Goal: Task Accomplishment & Management: Manage account settings

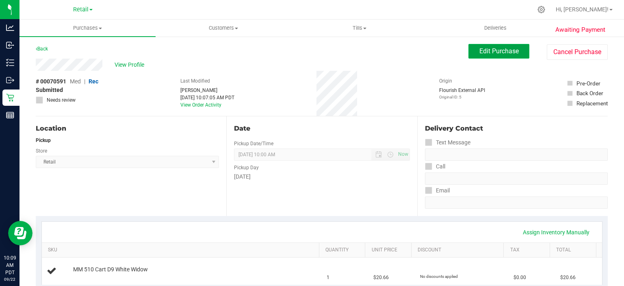
click at [499, 48] on span "Edit Purchase" at bounding box center [499, 51] width 39 height 8
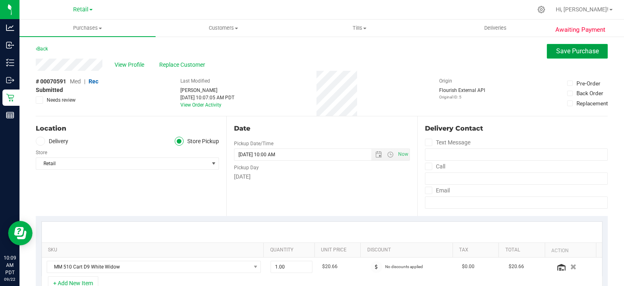
click at [568, 51] on span "Save Purchase" at bounding box center [577, 51] width 43 height 8
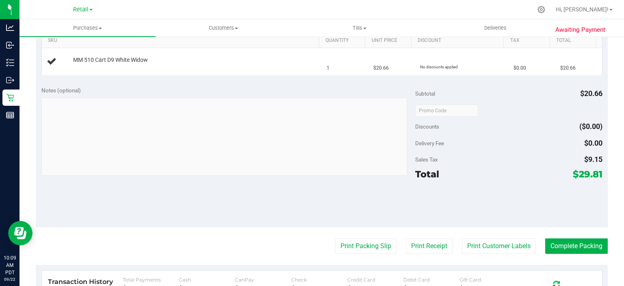
scroll to position [210, 0]
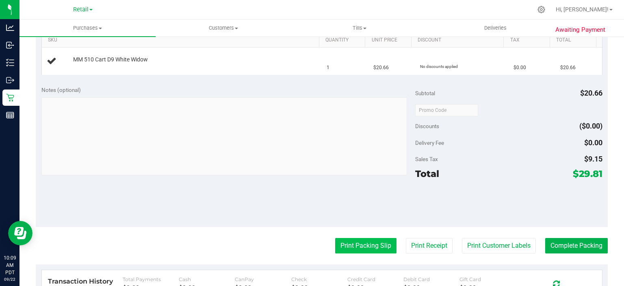
click at [357, 243] on button "Print Packing Slip" at bounding box center [365, 245] width 61 height 15
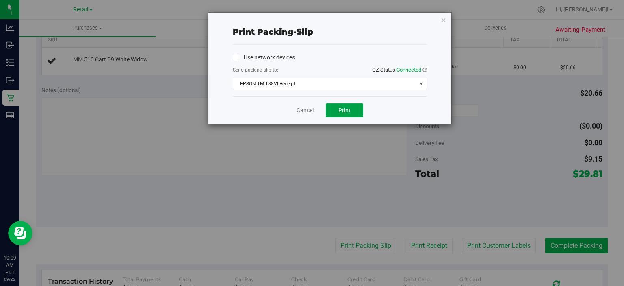
click at [343, 111] on span "Print" at bounding box center [345, 110] width 12 height 7
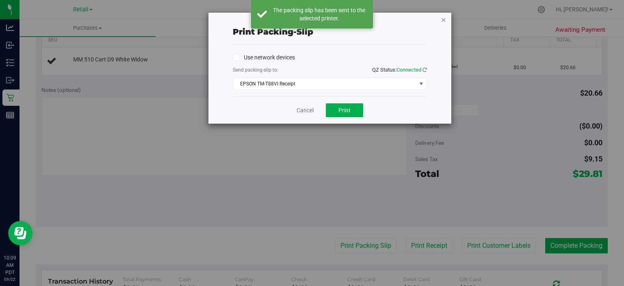
click at [444, 17] on icon "button" at bounding box center [444, 20] width 6 height 10
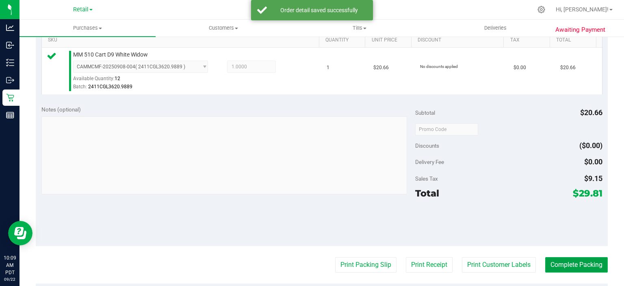
click at [567, 264] on button "Complete Packing" at bounding box center [576, 264] width 63 height 15
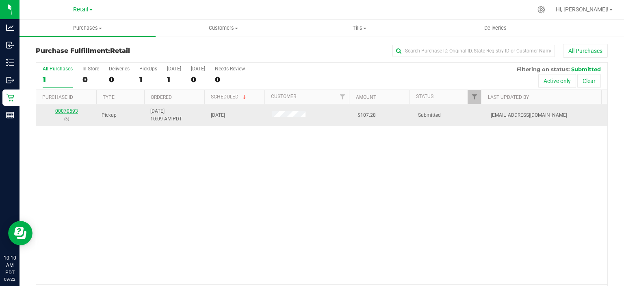
click at [67, 109] on link "00070593" at bounding box center [66, 111] width 23 height 6
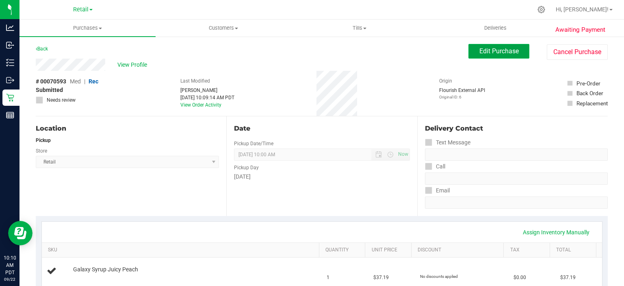
click at [507, 53] on span "Edit Purchase" at bounding box center [499, 51] width 39 height 8
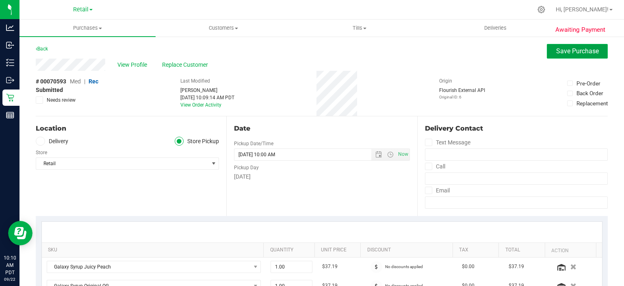
click at [575, 50] on span "Save Purchase" at bounding box center [577, 51] width 43 height 8
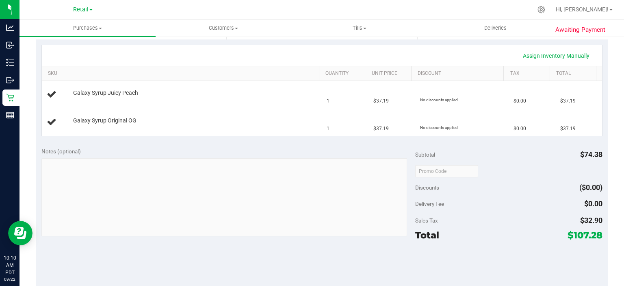
scroll to position [208, 0]
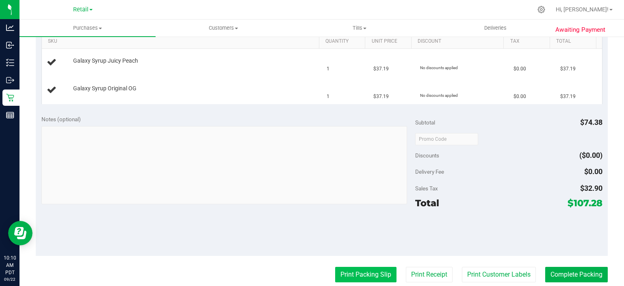
click at [361, 273] on button "Print Packing Slip" at bounding box center [365, 274] width 61 height 15
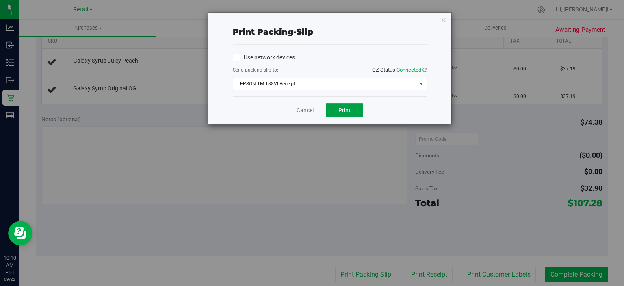
click at [350, 108] on span "Print" at bounding box center [345, 110] width 12 height 7
click at [444, 17] on icon "button" at bounding box center [444, 20] width 6 height 10
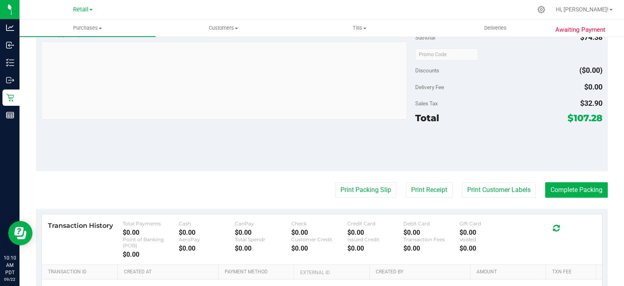
scroll to position [334, 0]
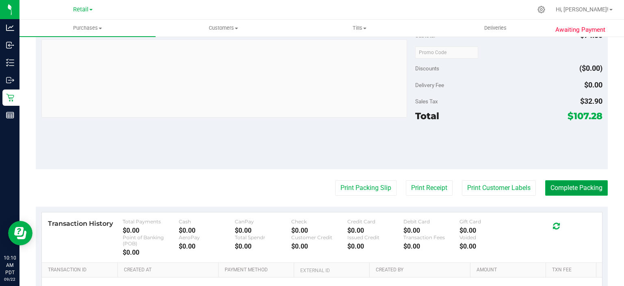
click at [581, 189] on button "Complete Packing" at bounding box center [576, 187] width 63 height 15
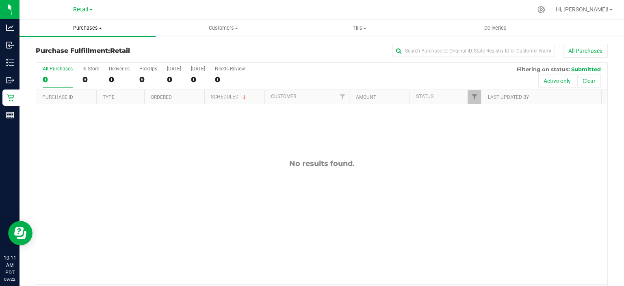
click at [96, 24] on span "Purchases" at bounding box center [88, 27] width 136 height 7
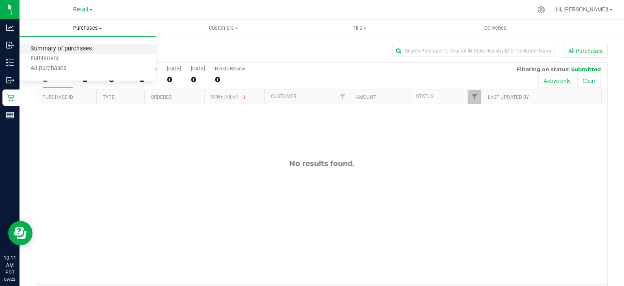
click at [85, 49] on span "Summary of purchases" at bounding box center [61, 49] width 83 height 7
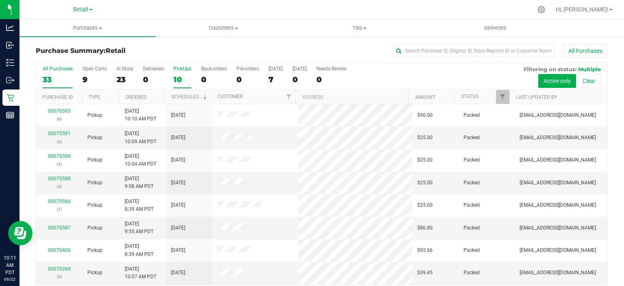
click at [184, 78] on div "10" at bounding box center [183, 79] width 18 height 9
click at [0, 0] on input "PickUps 10" at bounding box center [0, 0] width 0 height 0
click at [190, 94] on link "Scheduled" at bounding box center [190, 97] width 37 height 6
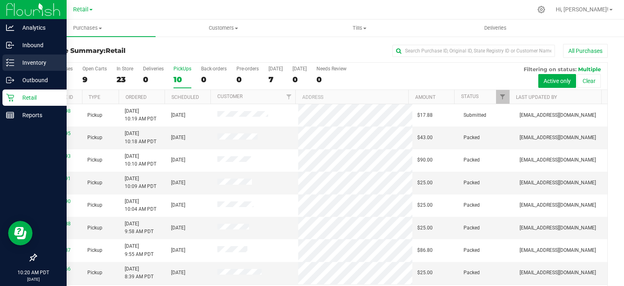
click at [10, 64] on icon at bounding box center [10, 63] width 8 height 8
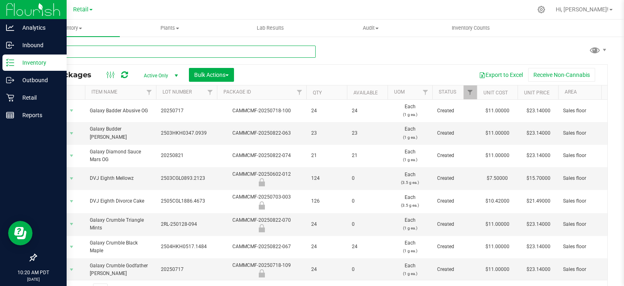
click at [232, 50] on input "text" at bounding box center [176, 52] width 280 height 12
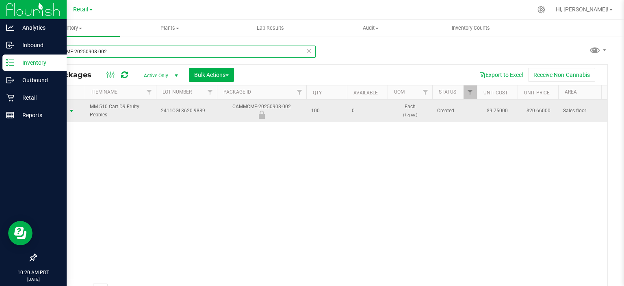
type input "CAMMCMF-20250908-002"
click at [69, 111] on span "select" at bounding box center [71, 111] width 7 height 7
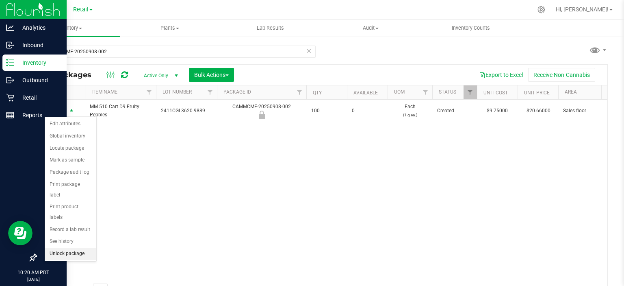
click at [82, 247] on li "Unlock package" at bounding box center [71, 253] width 52 height 12
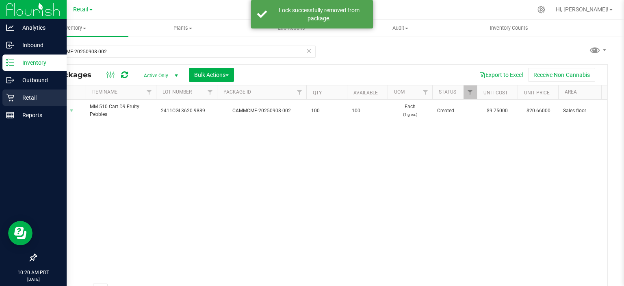
click at [11, 99] on icon at bounding box center [10, 97] width 8 height 8
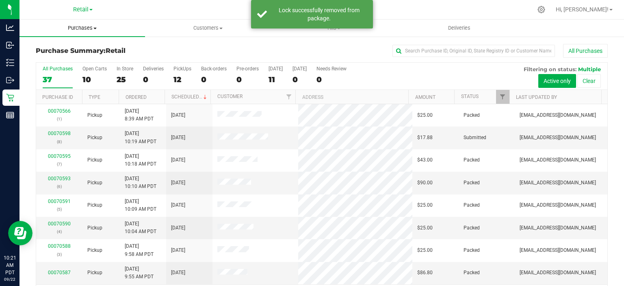
click at [98, 26] on span "Purchases" at bounding box center [83, 27] width 126 height 7
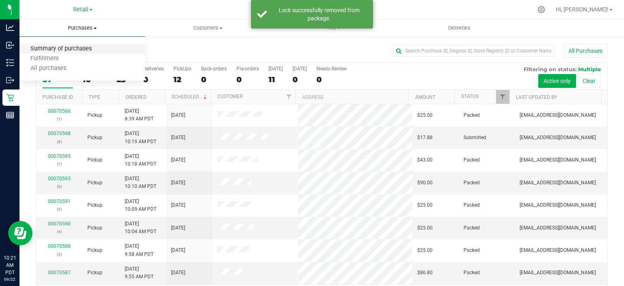
click at [80, 50] on span "Summary of purchases" at bounding box center [61, 49] width 83 height 7
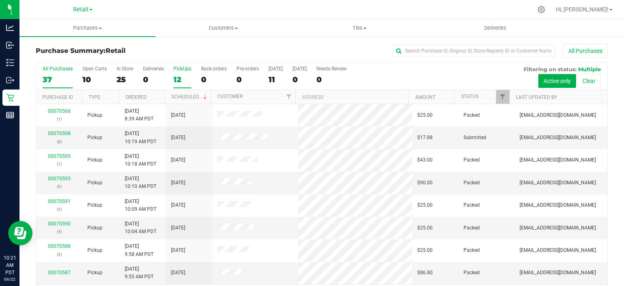
click at [179, 82] on div "12" at bounding box center [183, 79] width 18 height 9
click at [0, 0] on input "PickUps 12" at bounding box center [0, 0] width 0 height 0
click at [186, 96] on link "Scheduled" at bounding box center [190, 97] width 37 height 6
click at [59, 133] on link "00070598" at bounding box center [59, 133] width 23 height 6
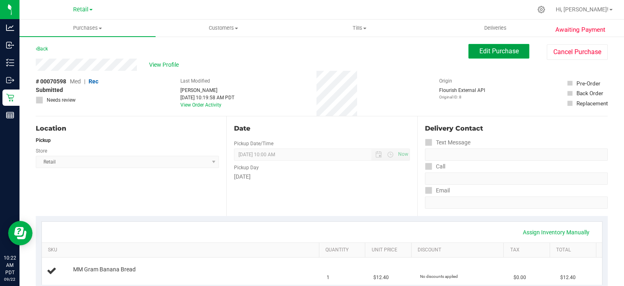
click at [496, 52] on span "Edit Purchase" at bounding box center [499, 51] width 39 height 8
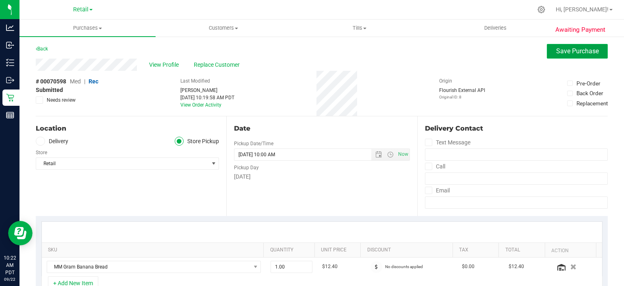
click at [562, 49] on span "Save Purchase" at bounding box center [577, 51] width 43 height 8
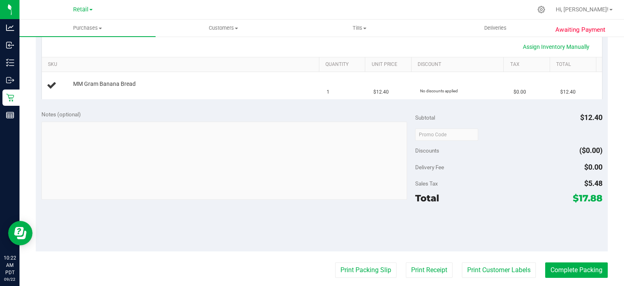
scroll to position [185, 0]
click at [358, 267] on button "Print Packing Slip" at bounding box center [365, 269] width 61 height 15
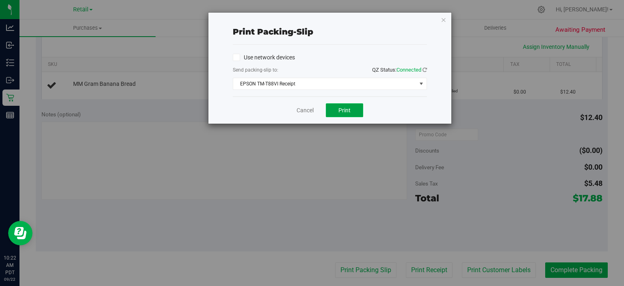
click at [343, 111] on span "Print" at bounding box center [345, 110] width 12 height 7
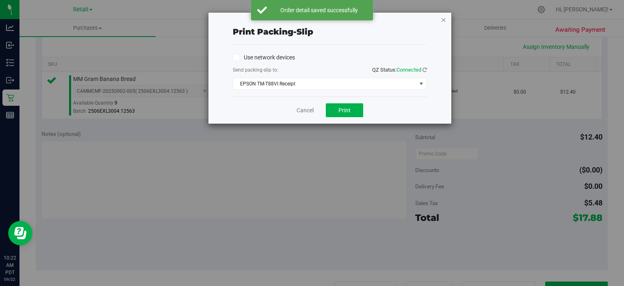
click at [444, 22] on icon "button" at bounding box center [444, 20] width 6 height 10
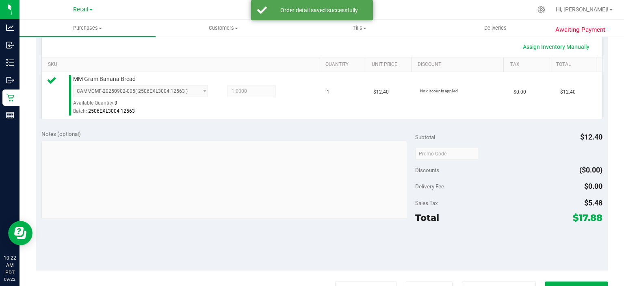
scroll to position [195, 0]
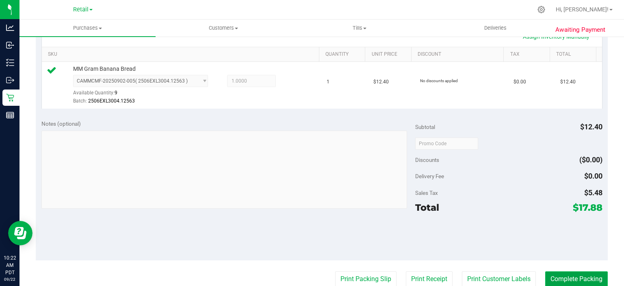
click at [568, 277] on button "Complete Packing" at bounding box center [576, 278] width 63 height 15
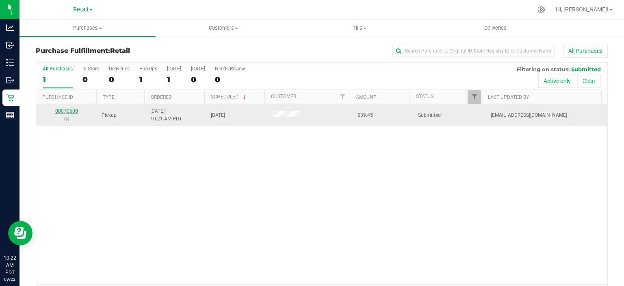
click at [60, 109] on link "00070600" at bounding box center [66, 111] width 23 height 6
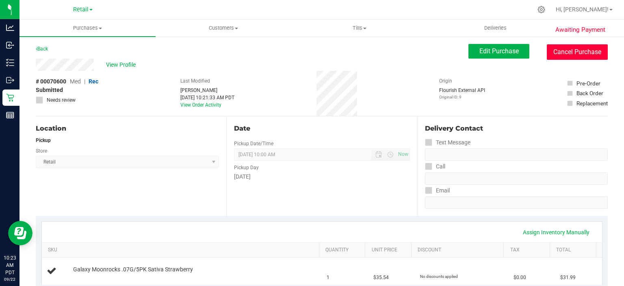
click at [580, 52] on button "Cancel Purchase" at bounding box center [577, 51] width 61 height 15
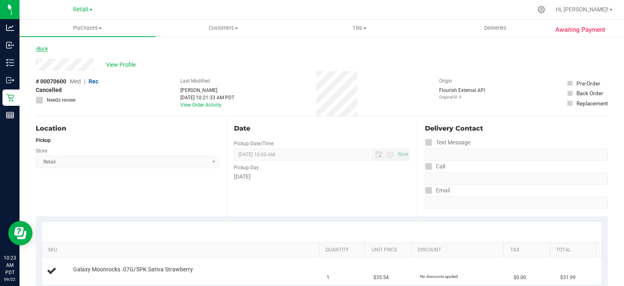
click at [44, 48] on link "Back" at bounding box center [42, 49] width 12 height 6
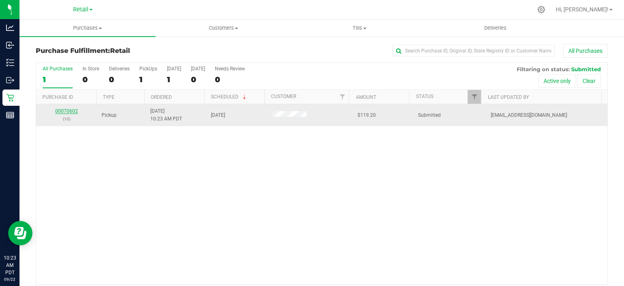
click at [66, 110] on link "00070602" at bounding box center [66, 111] width 23 height 6
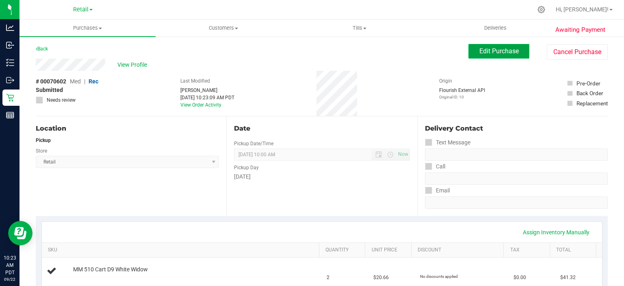
click at [498, 49] on span "Edit Purchase" at bounding box center [499, 51] width 39 height 8
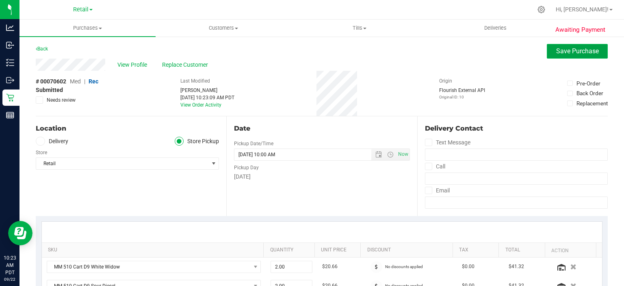
click at [568, 54] on span "Save Purchase" at bounding box center [577, 51] width 43 height 8
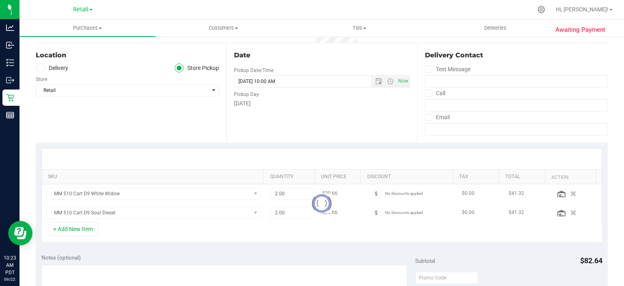
scroll to position [78, 0]
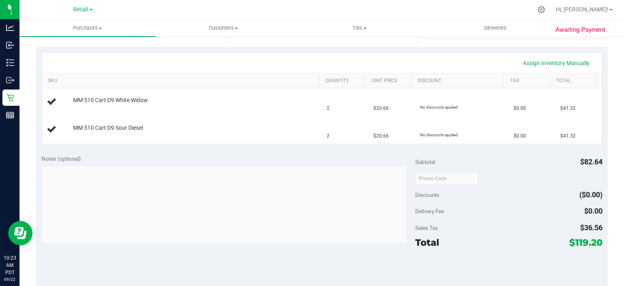
scroll to position [223, 0]
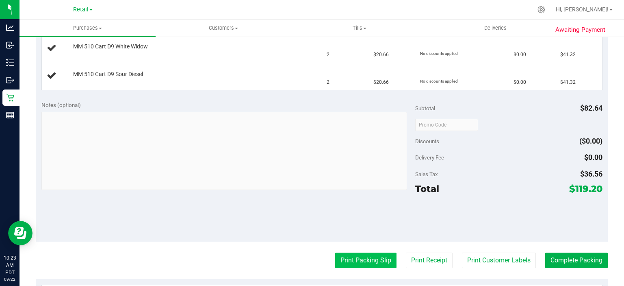
click at [358, 252] on button "Print Packing Slip" at bounding box center [365, 259] width 61 height 15
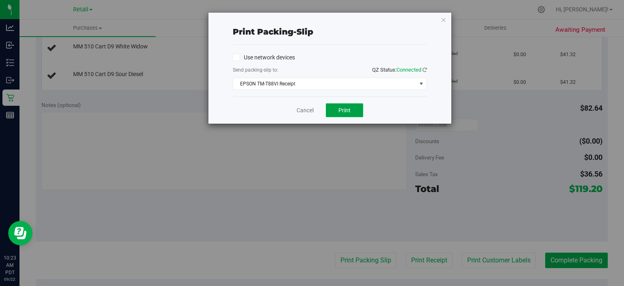
click at [352, 110] on button "Print" at bounding box center [344, 110] width 37 height 14
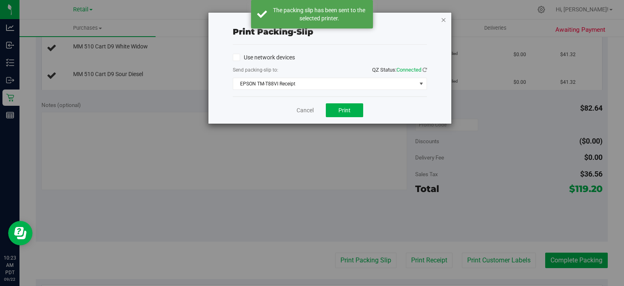
click at [445, 19] on icon "button" at bounding box center [444, 20] width 6 height 10
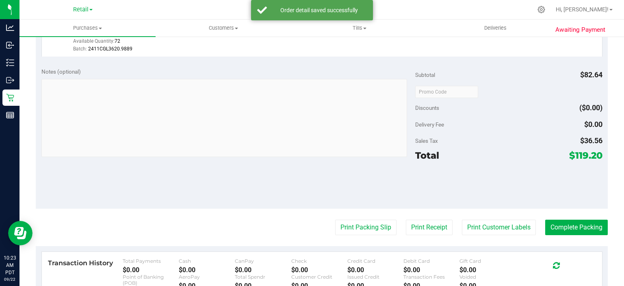
scroll to position [299, 0]
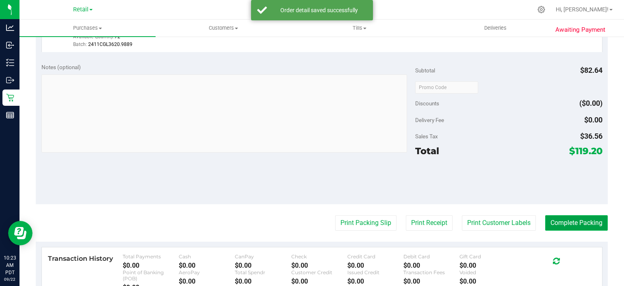
click at [569, 220] on button "Complete Packing" at bounding box center [576, 222] width 63 height 15
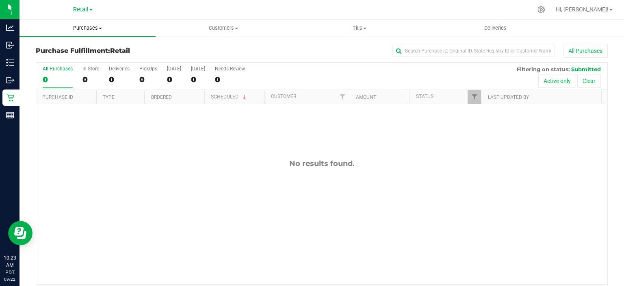
click at [98, 26] on span "Purchases" at bounding box center [88, 27] width 136 height 7
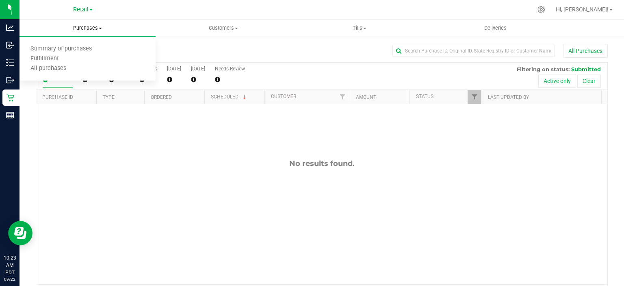
click at [82, 50] on span "Summary of purchases" at bounding box center [61, 49] width 83 height 7
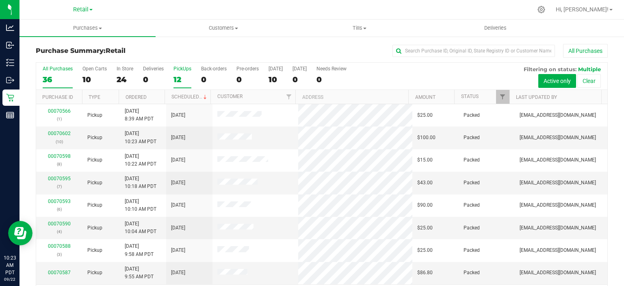
click at [179, 82] on div "12" at bounding box center [183, 79] width 18 height 9
click at [0, 0] on input "PickUps 12" at bounding box center [0, 0] width 0 height 0
click at [182, 96] on link "Scheduled" at bounding box center [190, 97] width 37 height 6
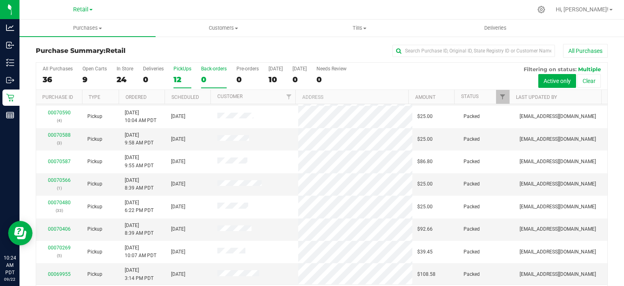
click at [204, 76] on div "0" at bounding box center [214, 79] width 26 height 9
click at [0, 0] on input "Back-orders 0" at bounding box center [0, 0] width 0 height 0
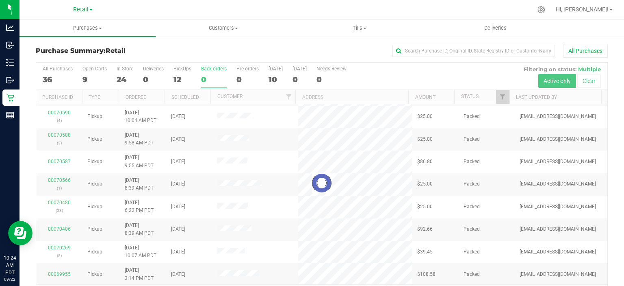
scroll to position [0, 0]
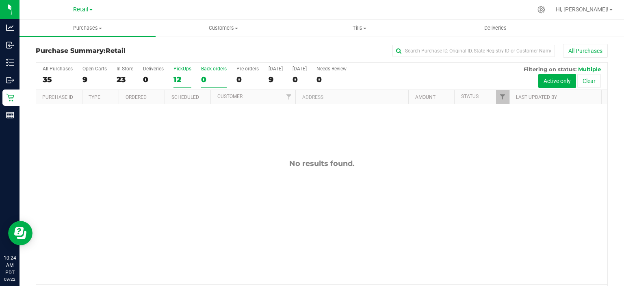
click at [183, 76] on div "12" at bounding box center [183, 79] width 18 height 9
click at [0, 0] on input "PickUps 12" at bounding box center [0, 0] width 0 height 0
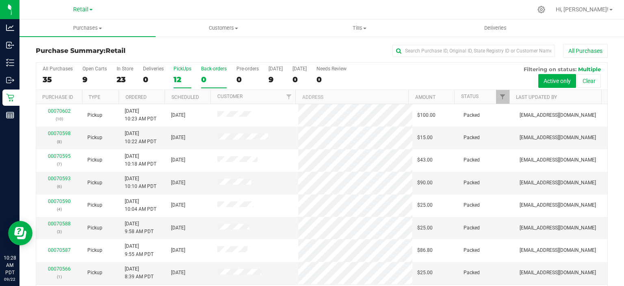
click at [206, 75] on div "0" at bounding box center [214, 79] width 26 height 9
click at [0, 0] on input "Back-orders 0" at bounding box center [0, 0] width 0 height 0
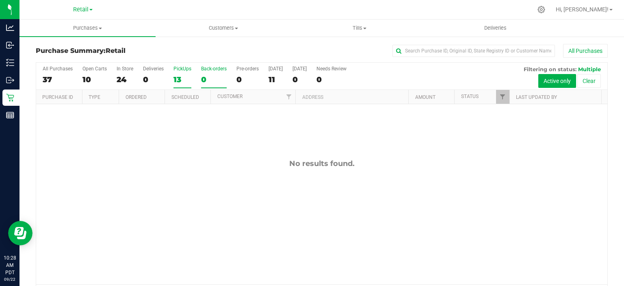
click at [178, 76] on div "13" at bounding box center [183, 79] width 18 height 9
click at [0, 0] on input "PickUps 13" at bounding box center [0, 0] width 0 height 0
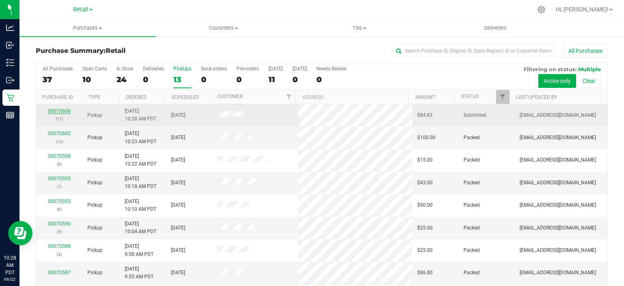
click at [50, 111] on link "00070606" at bounding box center [59, 111] width 23 height 6
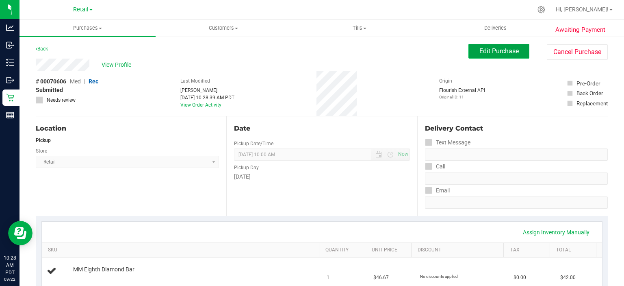
click at [489, 50] on span "Edit Purchase" at bounding box center [499, 51] width 39 height 8
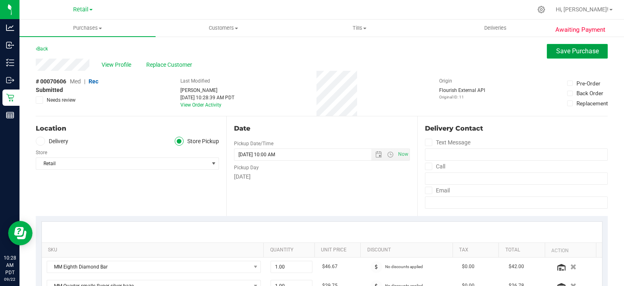
click at [569, 52] on span "Save Purchase" at bounding box center [577, 51] width 43 height 8
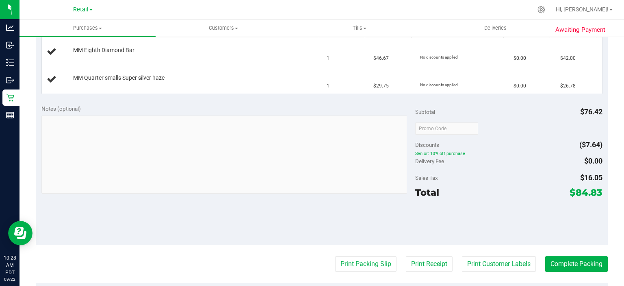
scroll to position [221, 0]
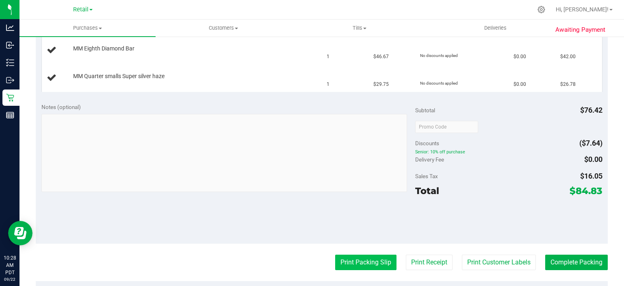
click at [359, 261] on button "Print Packing Slip" at bounding box center [365, 261] width 61 height 15
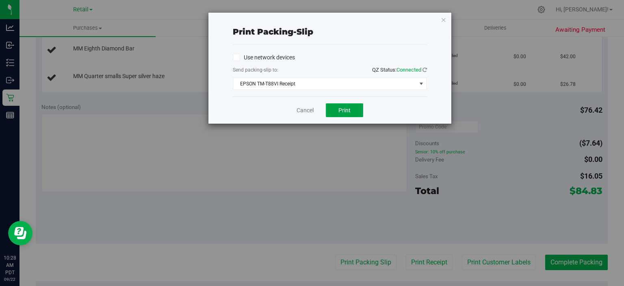
click at [346, 114] on button "Print" at bounding box center [344, 110] width 37 height 14
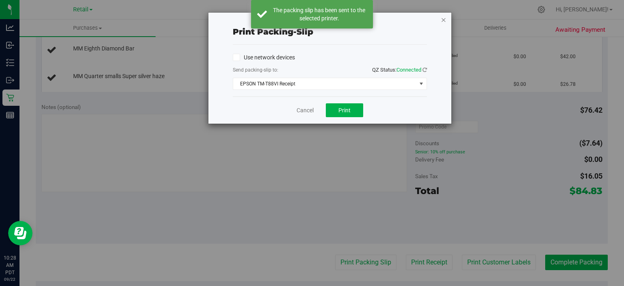
click at [442, 20] on icon "button" at bounding box center [444, 20] width 6 height 10
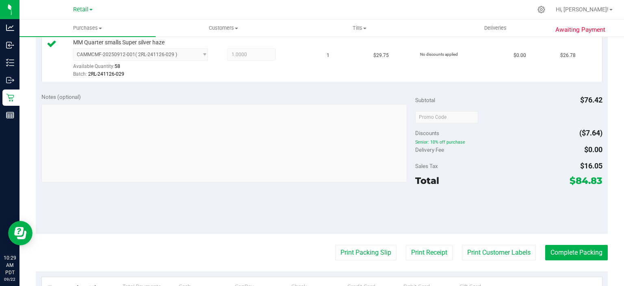
scroll to position [291, 0]
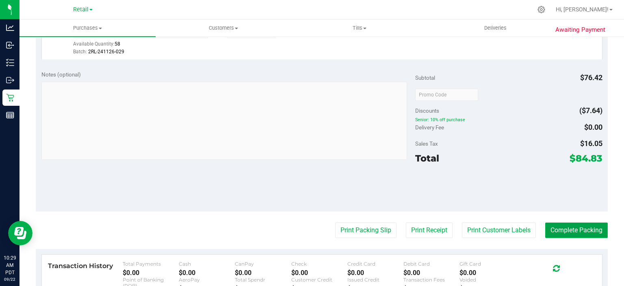
click at [550, 231] on button "Complete Packing" at bounding box center [576, 229] width 63 height 15
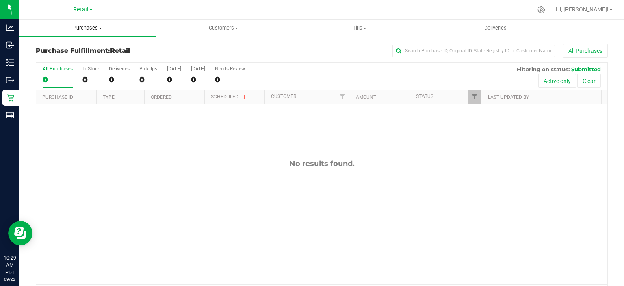
click at [95, 25] on span "Purchases" at bounding box center [88, 27] width 136 height 7
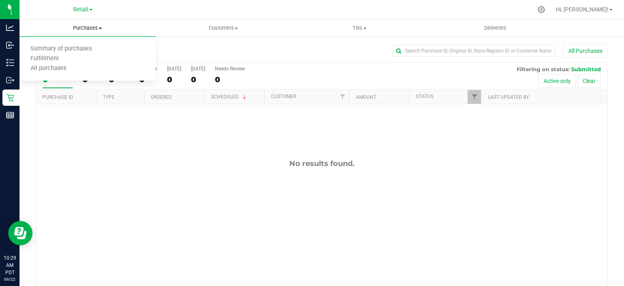
click at [85, 46] on span "Summary of purchases" at bounding box center [61, 49] width 83 height 7
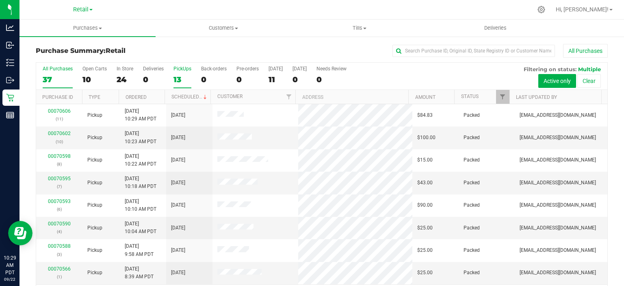
click at [183, 76] on div "13" at bounding box center [183, 79] width 18 height 9
click at [0, 0] on input "PickUps 13" at bounding box center [0, 0] width 0 height 0
click at [182, 96] on link "Scheduled" at bounding box center [190, 97] width 37 height 6
click at [204, 80] on div "0" at bounding box center [214, 79] width 26 height 9
click at [0, 0] on input "Back-orders 0" at bounding box center [0, 0] width 0 height 0
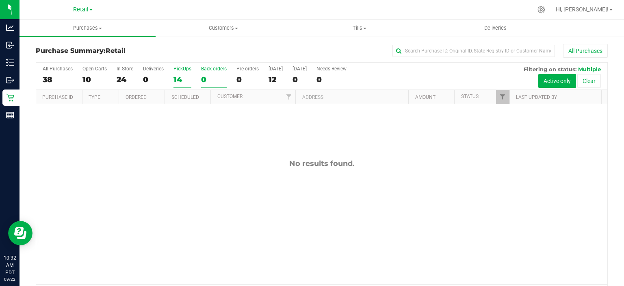
click at [177, 80] on div "14" at bounding box center [183, 79] width 18 height 9
click at [0, 0] on input "PickUps 14" at bounding box center [0, 0] width 0 height 0
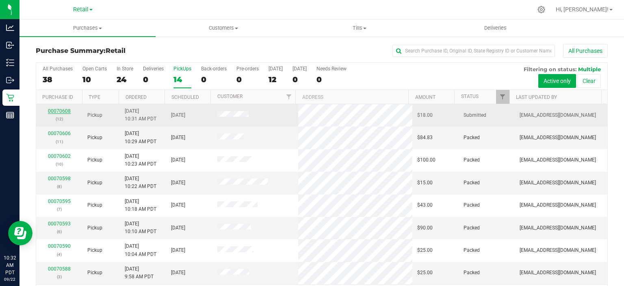
click at [59, 112] on link "00070608" at bounding box center [59, 111] width 23 height 6
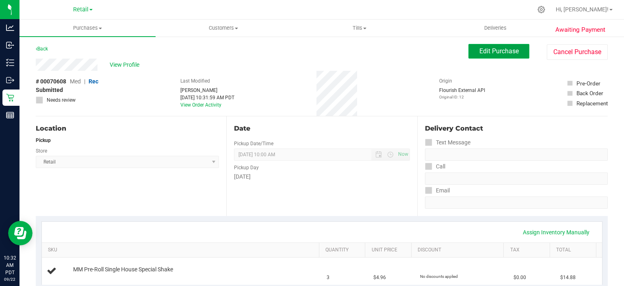
click at [496, 50] on span "Edit Purchase" at bounding box center [499, 51] width 39 height 8
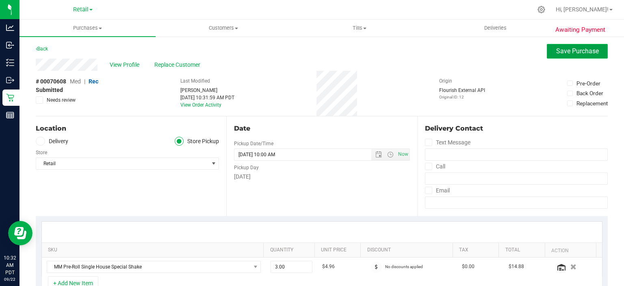
click at [572, 52] on span "Save Purchase" at bounding box center [577, 51] width 43 height 8
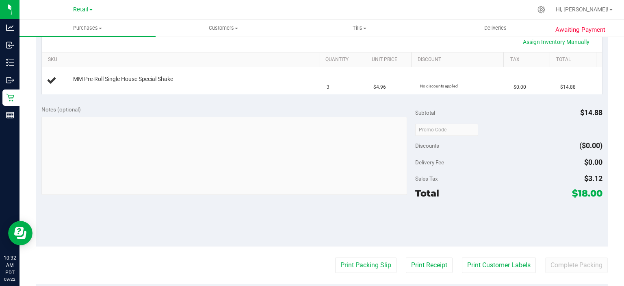
scroll to position [191, 0]
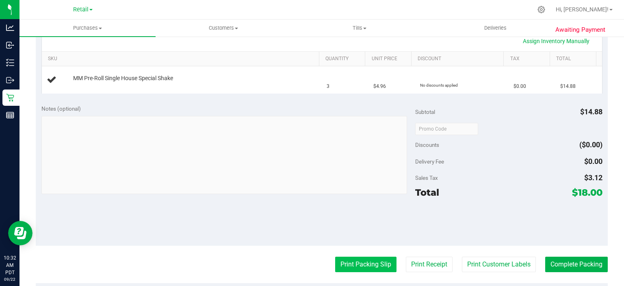
click at [361, 263] on button "Print Packing Slip" at bounding box center [365, 263] width 61 height 15
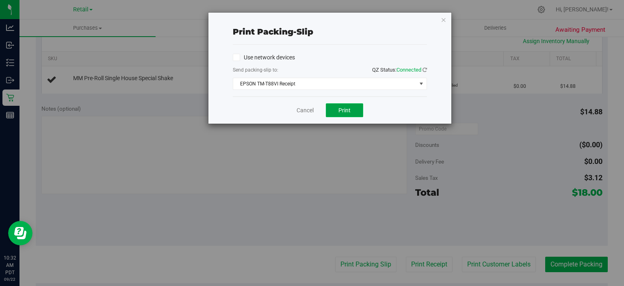
click at [347, 108] on span "Print" at bounding box center [345, 110] width 12 height 7
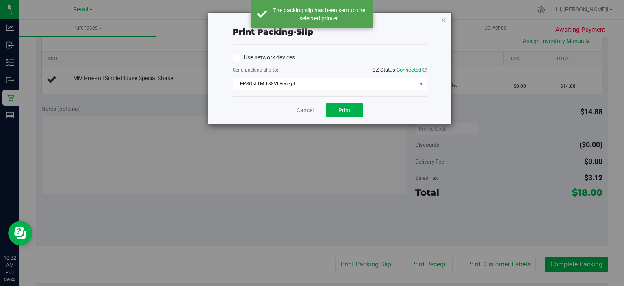
click at [445, 18] on icon "button" at bounding box center [444, 20] width 6 height 10
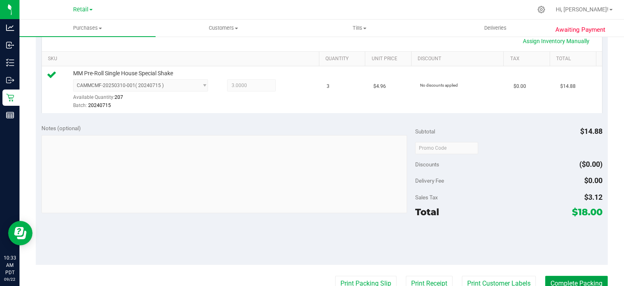
click at [568, 280] on button "Complete Packing" at bounding box center [576, 283] width 63 height 15
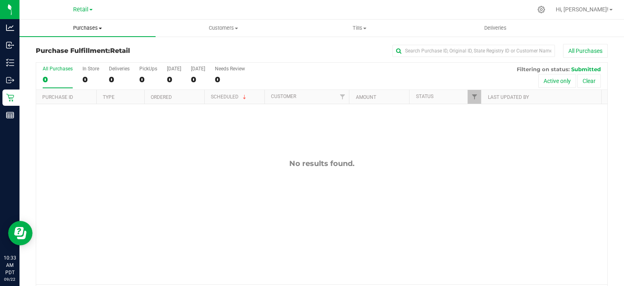
click at [89, 30] on span "Purchases" at bounding box center [88, 27] width 136 height 7
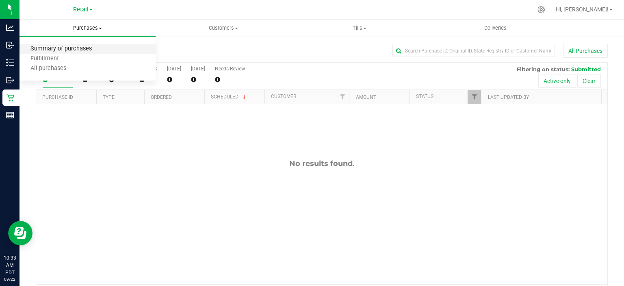
click at [76, 47] on span "Summary of purchases" at bounding box center [61, 49] width 83 height 7
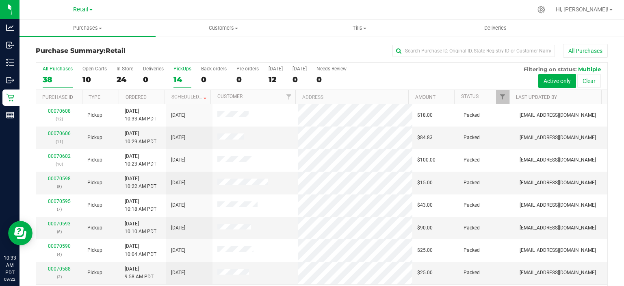
click at [182, 78] on div "14" at bounding box center [183, 79] width 18 height 9
click at [0, 0] on input "PickUps 14" at bounding box center [0, 0] width 0 height 0
click at [194, 97] on link "Scheduled" at bounding box center [190, 97] width 37 height 6
click at [203, 75] on div "0" at bounding box center [214, 79] width 26 height 9
click at [0, 0] on input "Back-orders 0" at bounding box center [0, 0] width 0 height 0
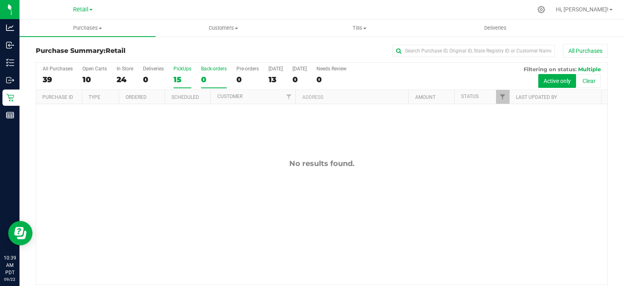
click at [183, 78] on div "15" at bounding box center [183, 79] width 18 height 9
click at [0, 0] on input "PickUps 15" at bounding box center [0, 0] width 0 height 0
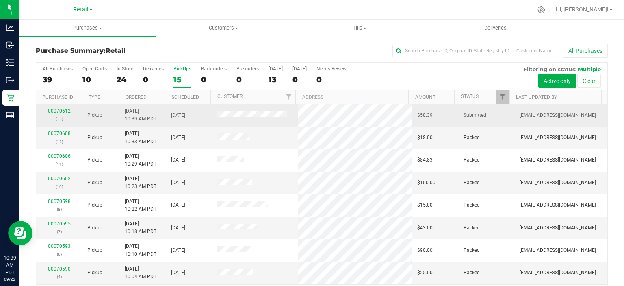
click at [51, 112] on link "00070612" at bounding box center [59, 111] width 23 height 6
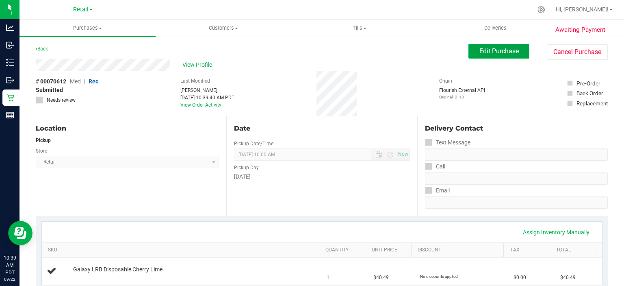
click at [493, 50] on span "Edit Purchase" at bounding box center [499, 51] width 39 height 8
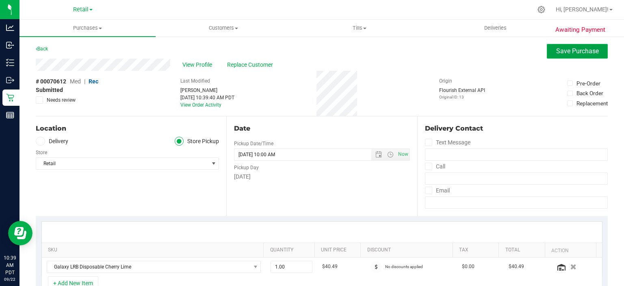
click at [573, 52] on span "Save Purchase" at bounding box center [577, 51] width 43 height 8
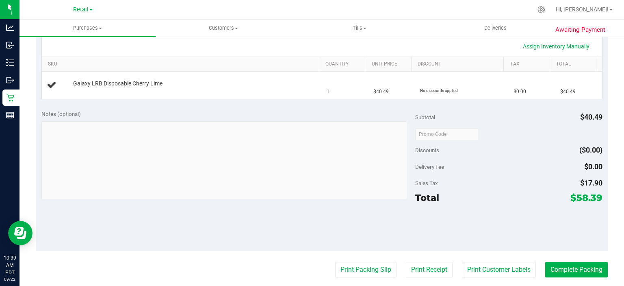
scroll to position [189, 0]
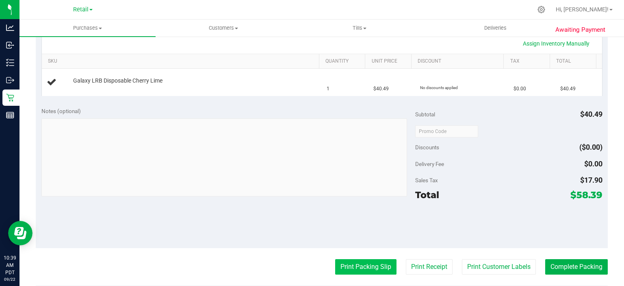
click at [370, 262] on button "Print Packing Slip" at bounding box center [365, 266] width 61 height 15
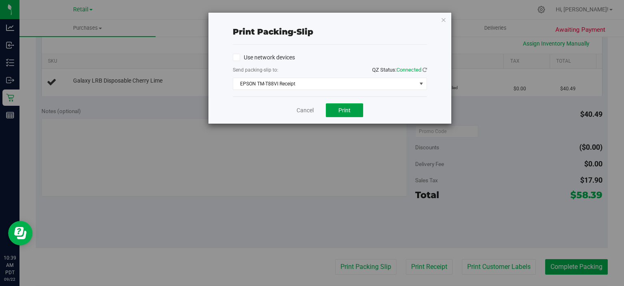
click at [340, 115] on button "Print" at bounding box center [344, 110] width 37 height 14
click at [445, 15] on icon "button" at bounding box center [444, 20] width 6 height 10
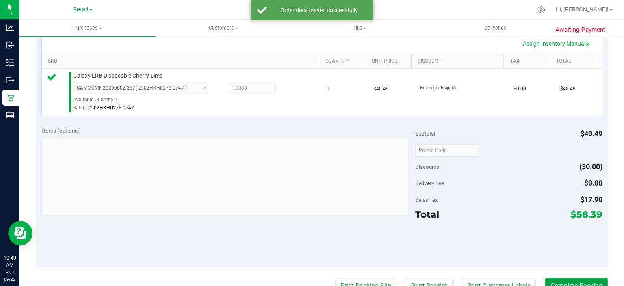
click at [559, 284] on button "Complete Packing" at bounding box center [576, 285] width 63 height 15
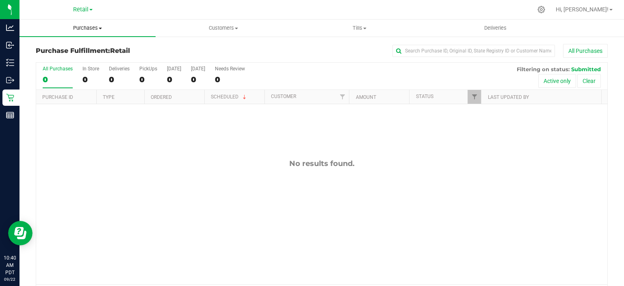
click at [93, 24] on uib-tab-heading "Purchases Summary of purchases Fulfillment All purchases" at bounding box center [88, 28] width 136 height 17
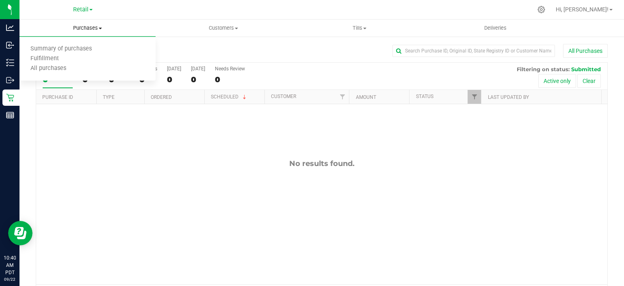
click at [80, 46] on span "Summary of purchases" at bounding box center [61, 49] width 83 height 7
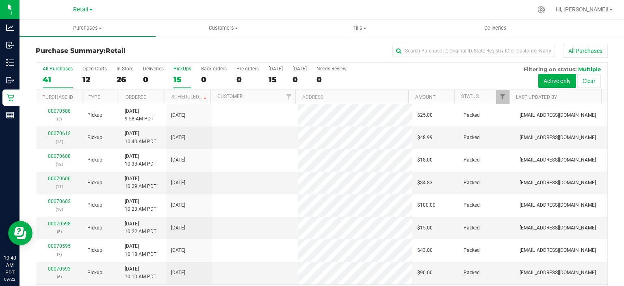
click at [177, 74] on label "PickUps 15" at bounding box center [183, 77] width 18 height 22
click at [0, 0] on input "PickUps 15" at bounding box center [0, 0] width 0 height 0
click at [188, 96] on link "Scheduled" at bounding box center [190, 97] width 37 height 6
click at [206, 83] on div "0" at bounding box center [214, 79] width 26 height 9
click at [0, 0] on input "Back-orders 0" at bounding box center [0, 0] width 0 height 0
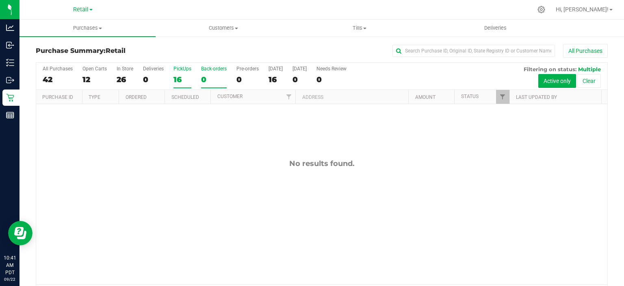
click at [181, 85] on label "PickUps 16" at bounding box center [183, 77] width 18 height 22
click at [0, 0] on input "PickUps 16" at bounding box center [0, 0] width 0 height 0
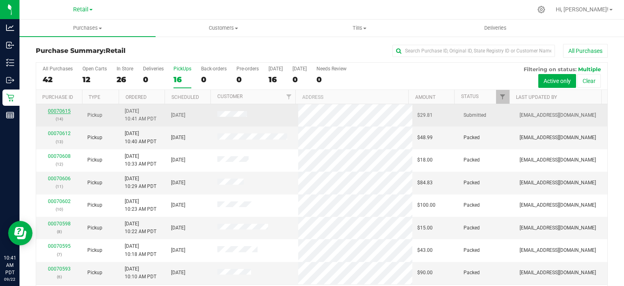
click at [60, 109] on link "00070615" at bounding box center [59, 111] width 23 height 6
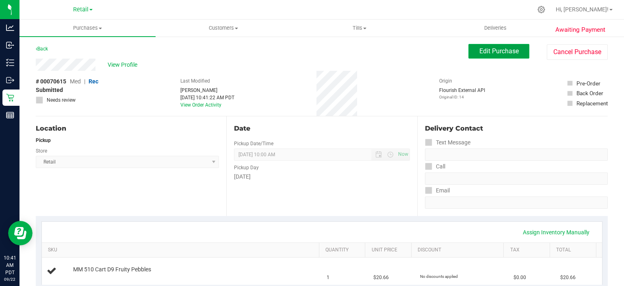
click at [499, 50] on span "Edit Purchase" at bounding box center [499, 51] width 39 height 8
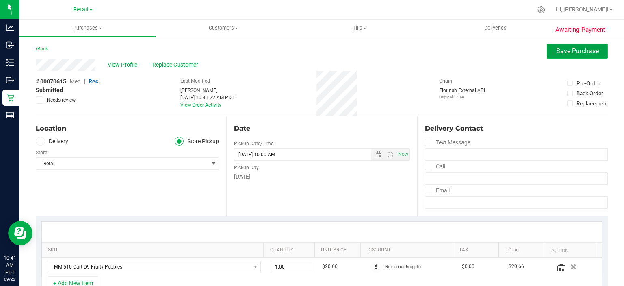
click at [565, 51] on span "Save Purchase" at bounding box center [577, 51] width 43 height 8
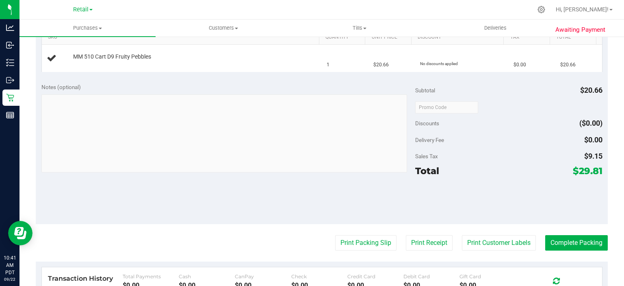
scroll to position [213, 0]
click at [357, 243] on button "Print Packing Slip" at bounding box center [365, 241] width 61 height 15
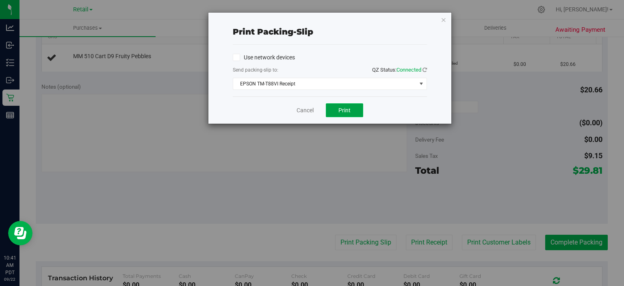
click at [347, 116] on button "Print" at bounding box center [344, 110] width 37 height 14
click at [442, 19] on icon "button" at bounding box center [444, 20] width 6 height 10
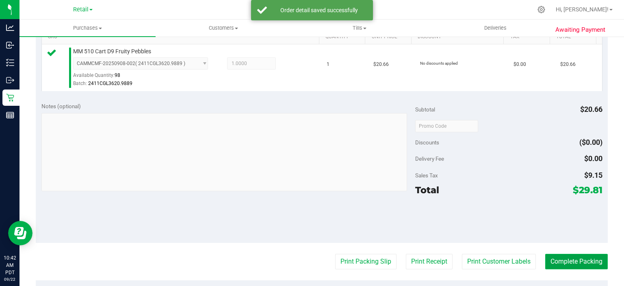
click at [566, 258] on button "Complete Packing" at bounding box center [576, 261] width 63 height 15
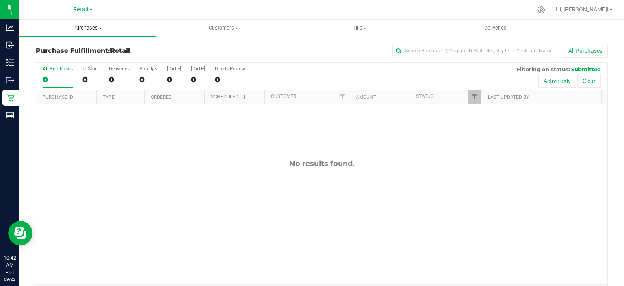
click at [91, 28] on span "Purchases" at bounding box center [88, 27] width 136 height 7
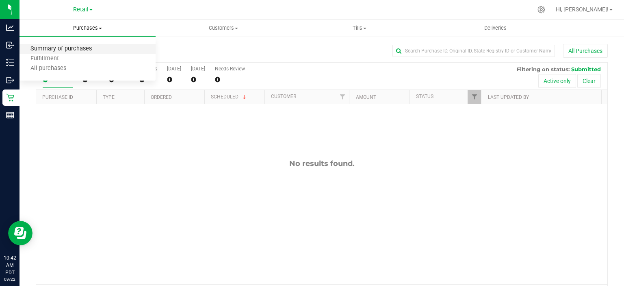
click at [80, 50] on span "Summary of purchases" at bounding box center [61, 49] width 83 height 7
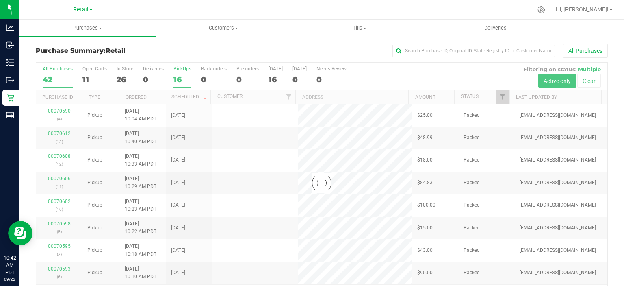
click at [178, 75] on div "16" at bounding box center [183, 79] width 18 height 9
click at [0, 0] on input "PickUps 16" at bounding box center [0, 0] width 0 height 0
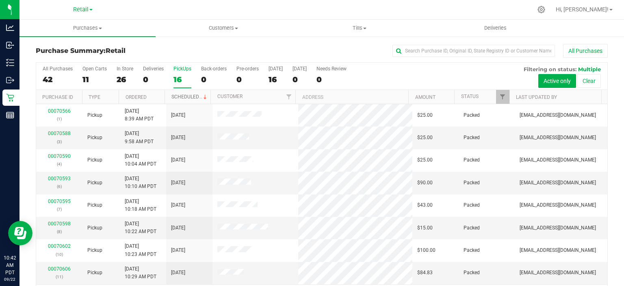
click at [191, 96] on link "Scheduled" at bounding box center [190, 97] width 37 height 6
click at [204, 79] on div "0" at bounding box center [214, 79] width 26 height 9
click at [0, 0] on input "Back-orders 0" at bounding box center [0, 0] width 0 height 0
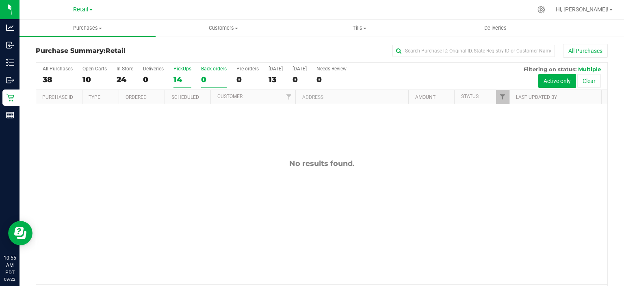
click at [178, 82] on div "14" at bounding box center [183, 79] width 18 height 9
click at [0, 0] on input "PickUps 14" at bounding box center [0, 0] width 0 height 0
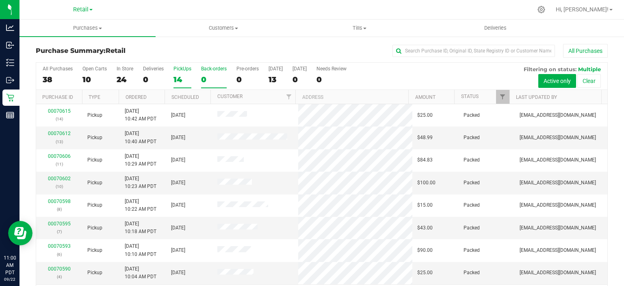
click at [205, 78] on div "0" at bounding box center [214, 79] width 26 height 9
click at [0, 0] on input "Back-orders 0" at bounding box center [0, 0] width 0 height 0
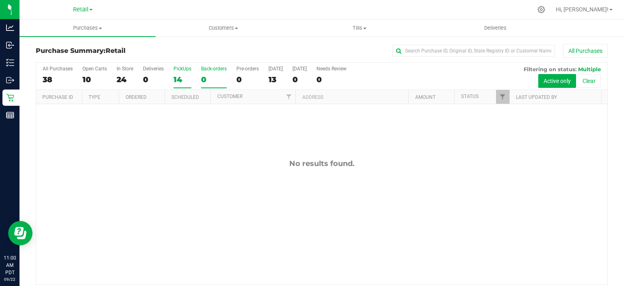
click at [178, 81] on div "14" at bounding box center [183, 79] width 18 height 9
click at [0, 0] on input "PickUps 14" at bounding box center [0, 0] width 0 height 0
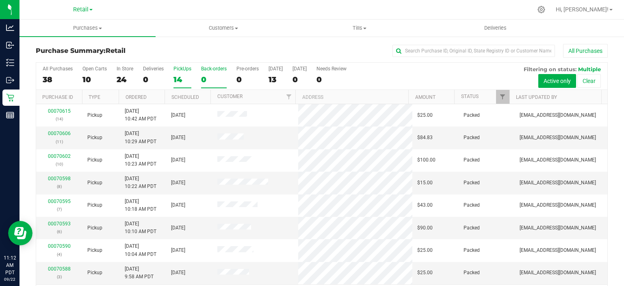
click at [205, 76] on div "0" at bounding box center [214, 79] width 26 height 9
click at [0, 0] on input "Back-orders 0" at bounding box center [0, 0] width 0 height 0
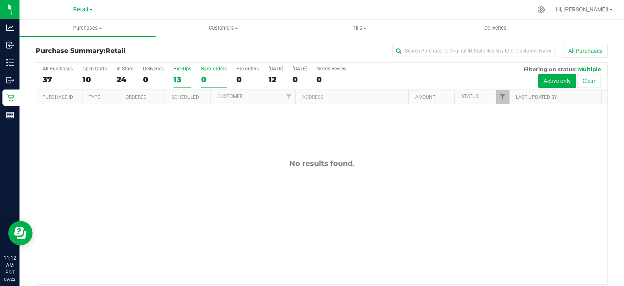
click at [180, 76] on div "13" at bounding box center [183, 79] width 18 height 9
click at [0, 0] on input "PickUps 13" at bounding box center [0, 0] width 0 height 0
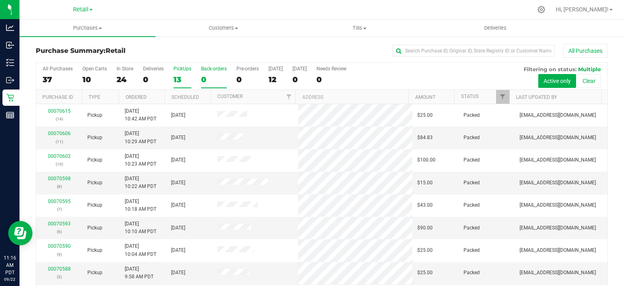
click at [206, 76] on div "0" at bounding box center [214, 79] width 26 height 9
click at [0, 0] on input "Back-orders 0" at bounding box center [0, 0] width 0 height 0
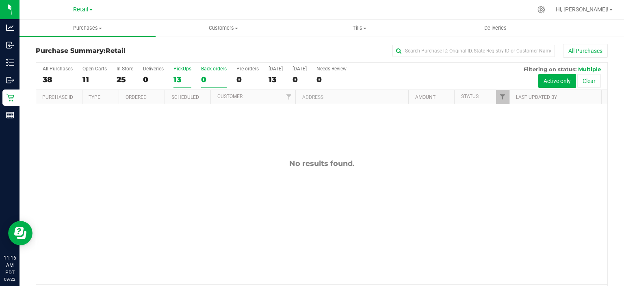
click at [185, 70] on div "PickUps" at bounding box center [183, 69] width 18 height 6
click at [0, 0] on input "PickUps 13" at bounding box center [0, 0] width 0 height 0
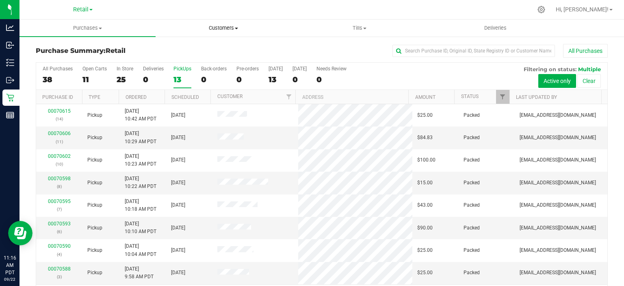
click at [232, 22] on uib-tab-heading "Customers All customers Add a new customer" at bounding box center [223, 28] width 135 height 16
click at [192, 48] on span "All customers" at bounding box center [185, 49] width 59 height 7
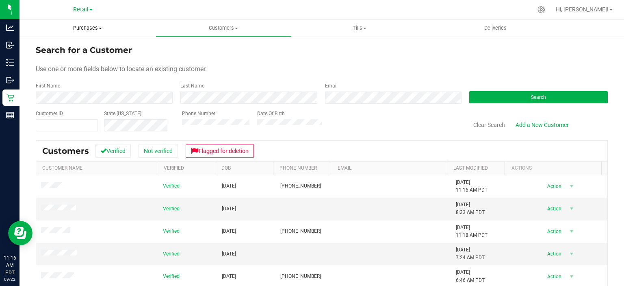
click at [95, 27] on span "Purchases" at bounding box center [88, 27] width 136 height 7
click at [74, 50] on span "Summary of purchases" at bounding box center [61, 49] width 83 height 7
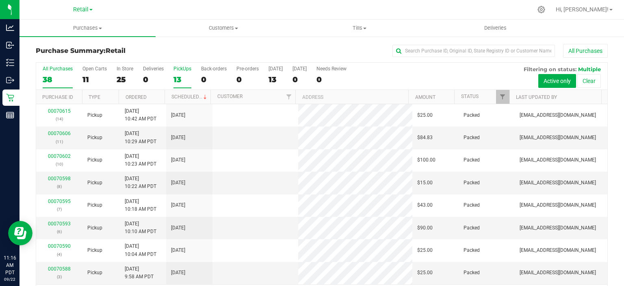
click at [178, 75] on div "13" at bounding box center [183, 79] width 18 height 9
click at [0, 0] on input "PickUps 13" at bounding box center [0, 0] width 0 height 0
click at [193, 94] on link "Scheduled" at bounding box center [190, 97] width 37 height 6
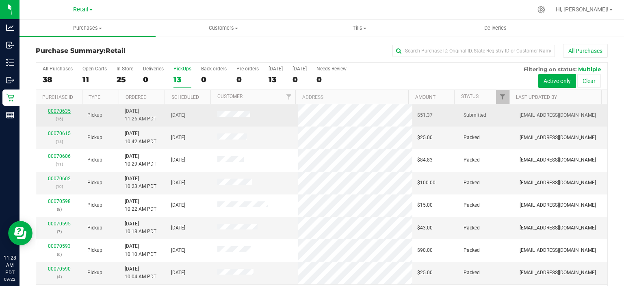
click at [58, 111] on link "00070635" at bounding box center [59, 111] width 23 height 6
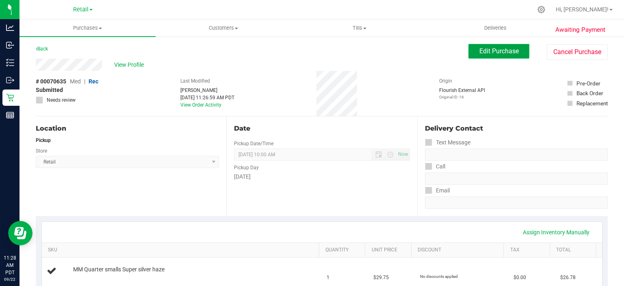
click at [491, 49] on span "Edit Purchase" at bounding box center [499, 51] width 39 height 8
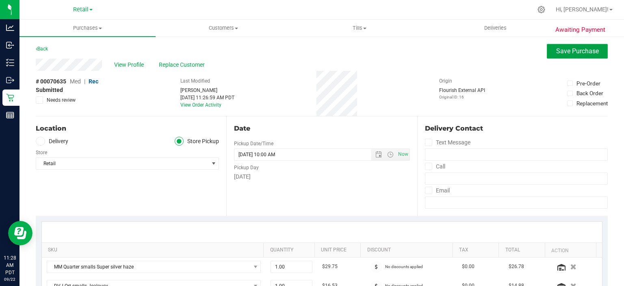
click at [568, 52] on span "Save Purchase" at bounding box center [577, 51] width 43 height 8
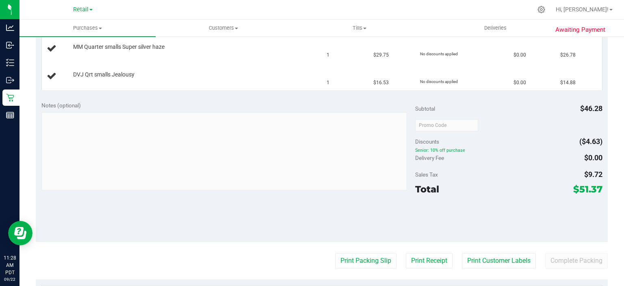
scroll to position [226, 0]
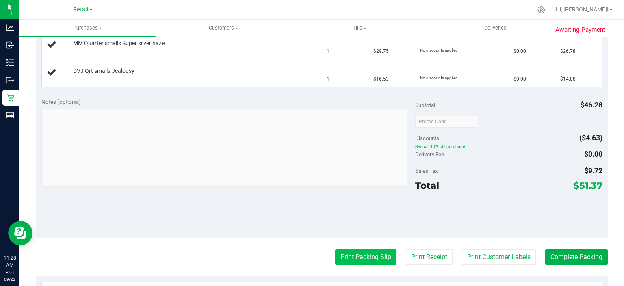
click at [354, 250] on button "Print Packing Slip" at bounding box center [365, 256] width 61 height 15
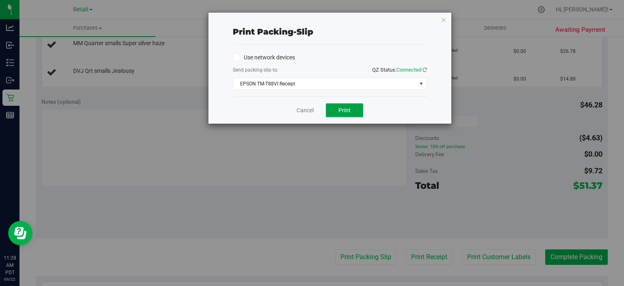
click at [354, 108] on button "Print" at bounding box center [344, 110] width 37 height 14
click at [441, 19] on icon "button" at bounding box center [444, 20] width 6 height 10
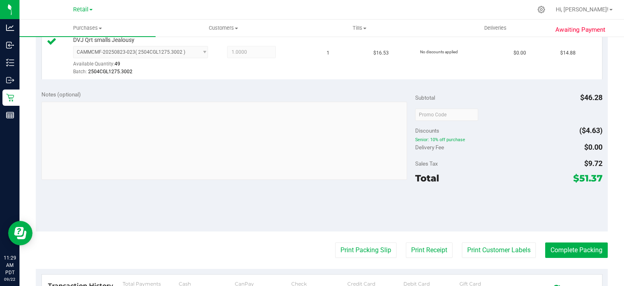
scroll to position [280, 0]
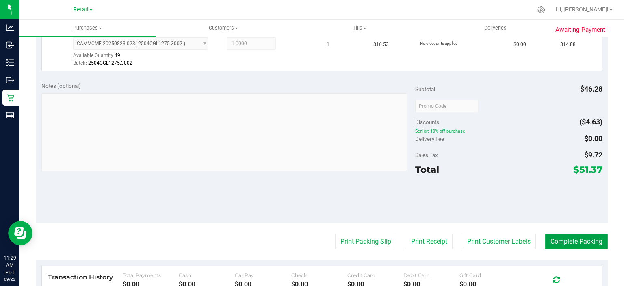
click at [556, 241] on button "Complete Packing" at bounding box center [576, 241] width 63 height 15
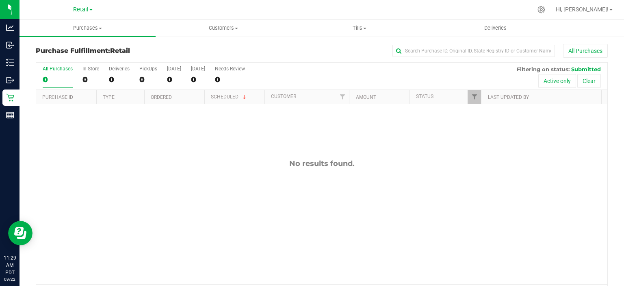
click at [88, 36] on link "Purchases Summary of purchases Fulfillment All purchases" at bounding box center [88, 28] width 136 height 17
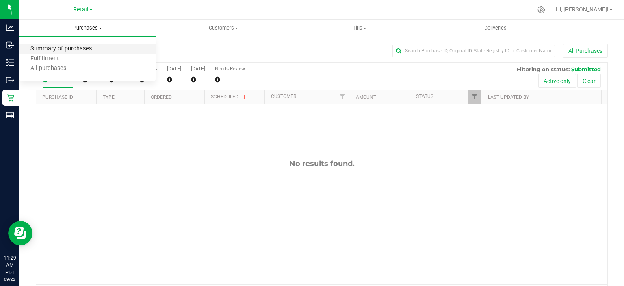
click at [68, 49] on span "Summary of purchases" at bounding box center [61, 49] width 83 height 7
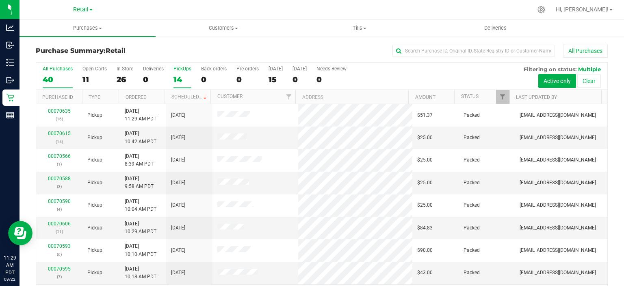
click at [174, 81] on div "14" at bounding box center [183, 79] width 18 height 9
click at [0, 0] on input "PickUps 14" at bounding box center [0, 0] width 0 height 0
click at [180, 96] on link "Scheduled" at bounding box center [190, 97] width 37 height 6
